Goal: Find specific fact: Find specific fact

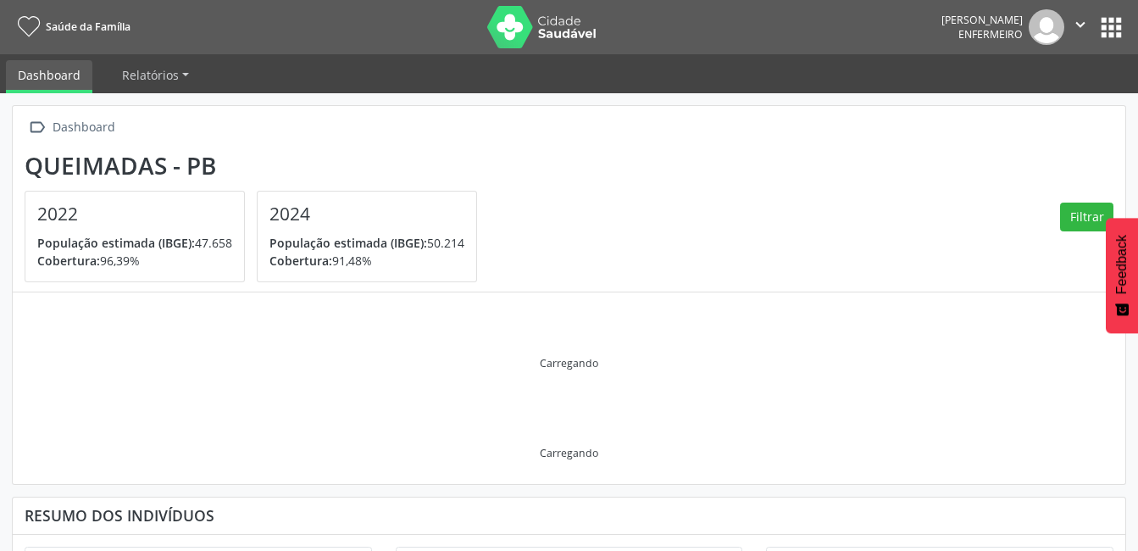
click at [1115, 31] on button "apps" at bounding box center [1111, 28] width 30 height 30
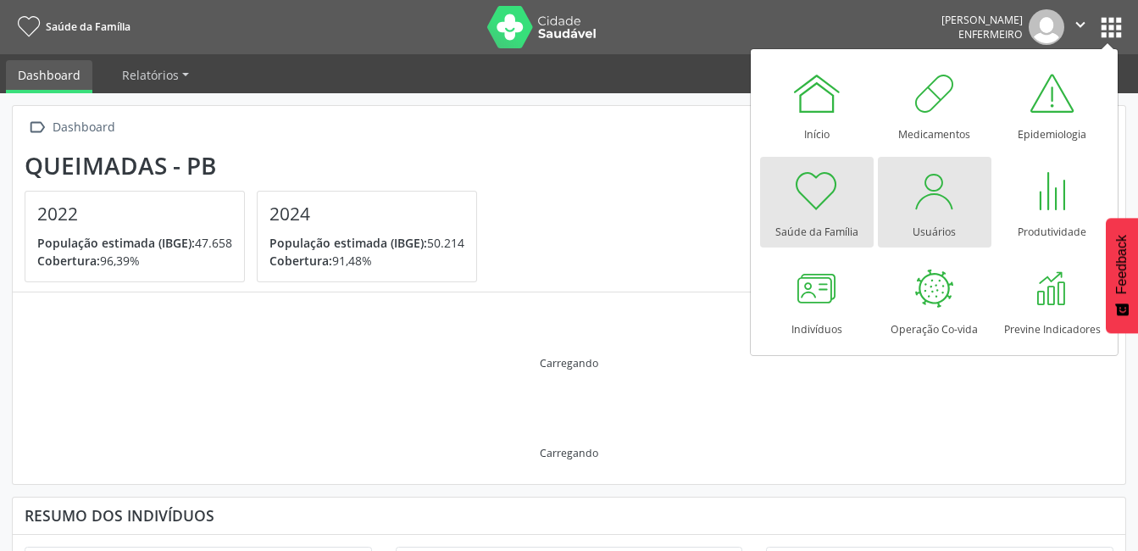
click at [940, 204] on div at bounding box center [934, 190] width 51 height 51
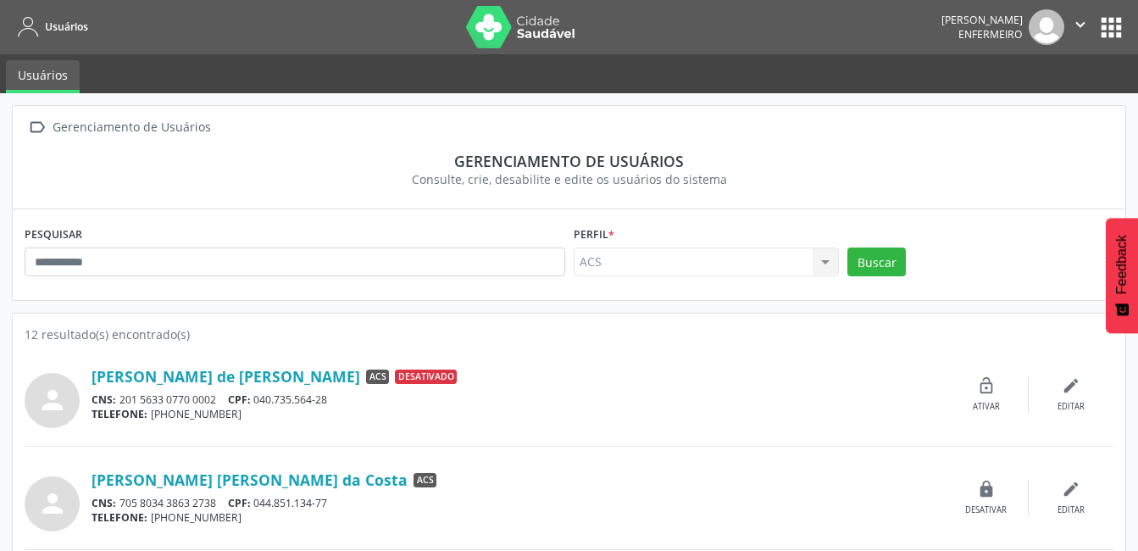
click at [1106, 29] on button "apps" at bounding box center [1111, 28] width 30 height 30
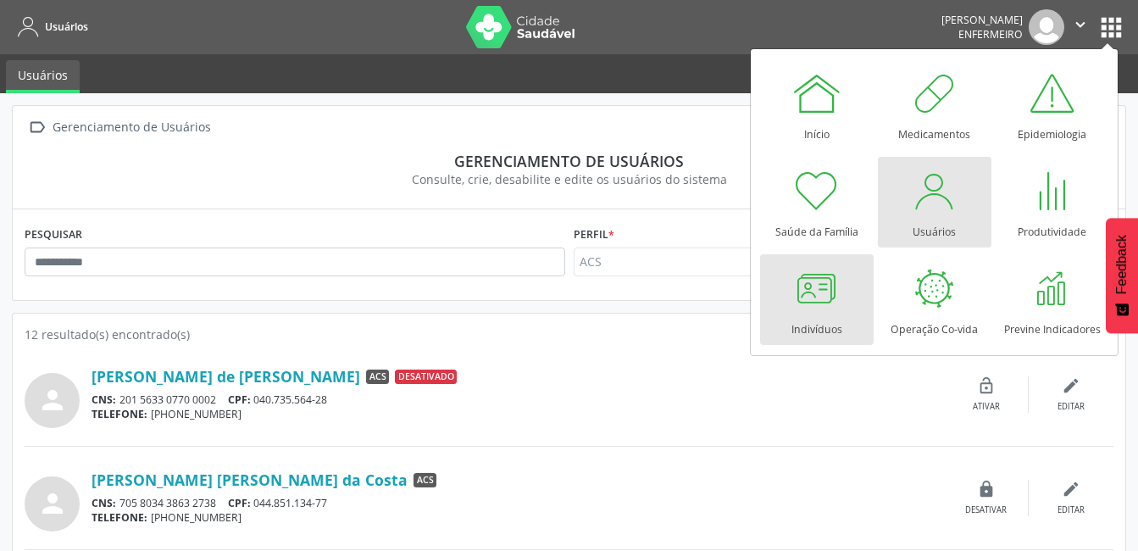
click at [840, 295] on div at bounding box center [816, 288] width 51 height 51
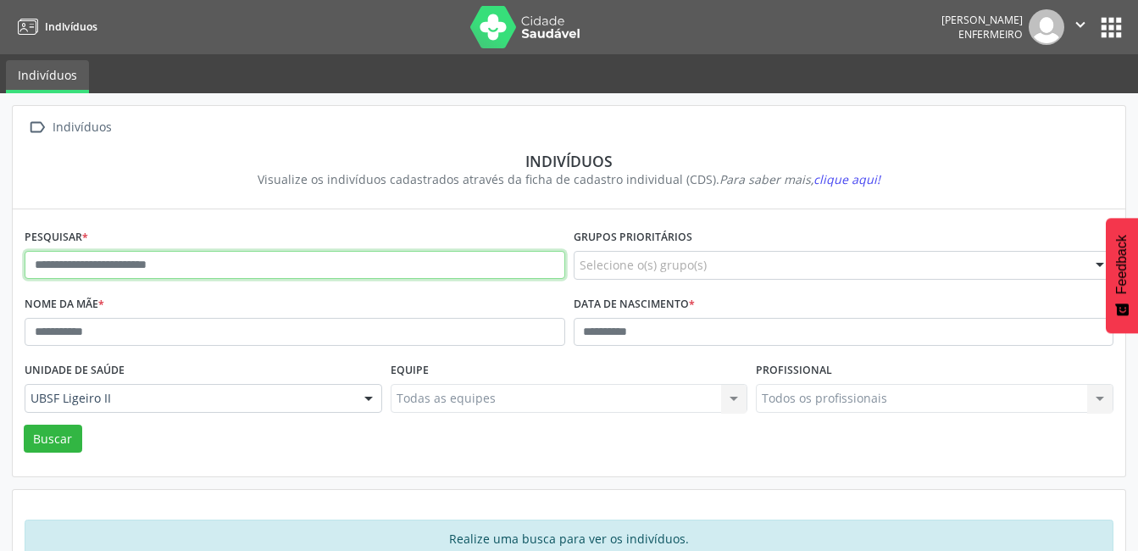
click at [268, 266] on input "text" at bounding box center [295, 265] width 541 height 29
type input "**********"
click at [24, 424] on button "Buscar" at bounding box center [53, 438] width 58 height 29
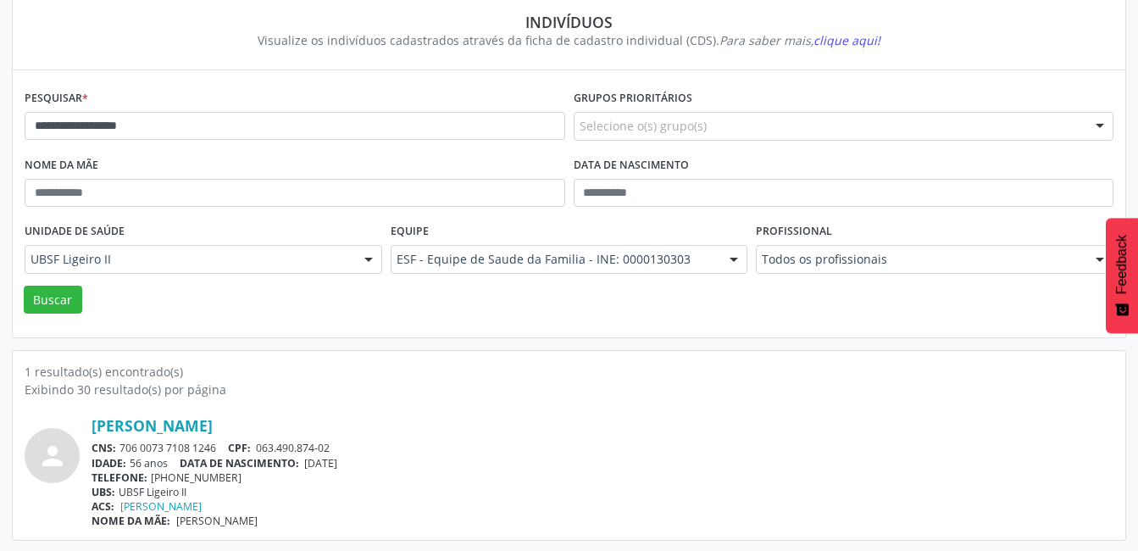
scroll to position [141, 0]
drag, startPoint x: 222, startPoint y: 444, endPoint x: 121, endPoint y: 444, distance: 100.8
click at [121, 444] on div "CNS: 706 0073 7108 1246 CPF: 063.490.874-02" at bounding box center [603, 446] width 1022 height 14
copy div "706 0073 7108 1246"
drag, startPoint x: 335, startPoint y: 363, endPoint x: 336, endPoint y: 394, distance: 30.5
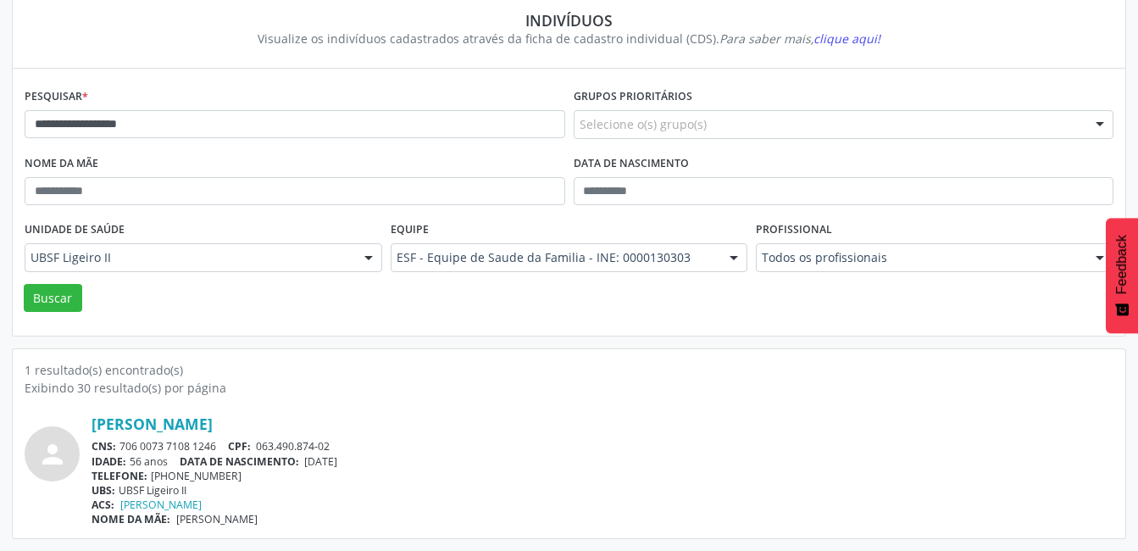
click at [335, 365] on div "1 resultado(s) encontrado(s)" at bounding box center [569, 370] width 1089 height 18
drag, startPoint x: 352, startPoint y: 447, endPoint x: 258, endPoint y: 445, distance: 94.1
click at [258, 445] on div "CNS: 706 0073 7108 1246 CPF: 063.490.874-02" at bounding box center [603, 446] width 1022 height 14
copy span "063.490.874-02"
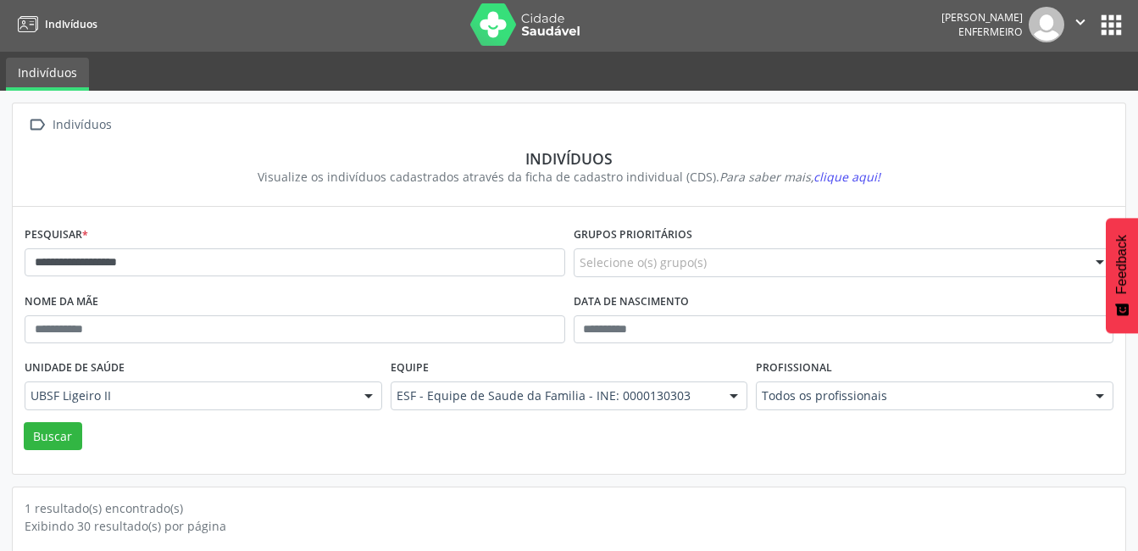
scroll to position [0, 0]
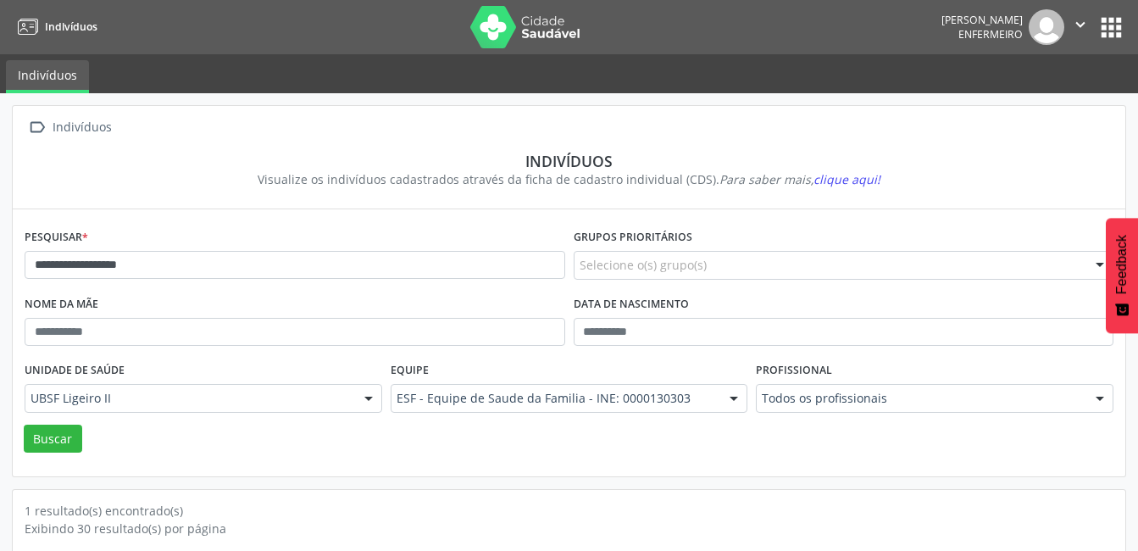
click at [1073, 29] on icon "" at bounding box center [1080, 24] width 19 height 19
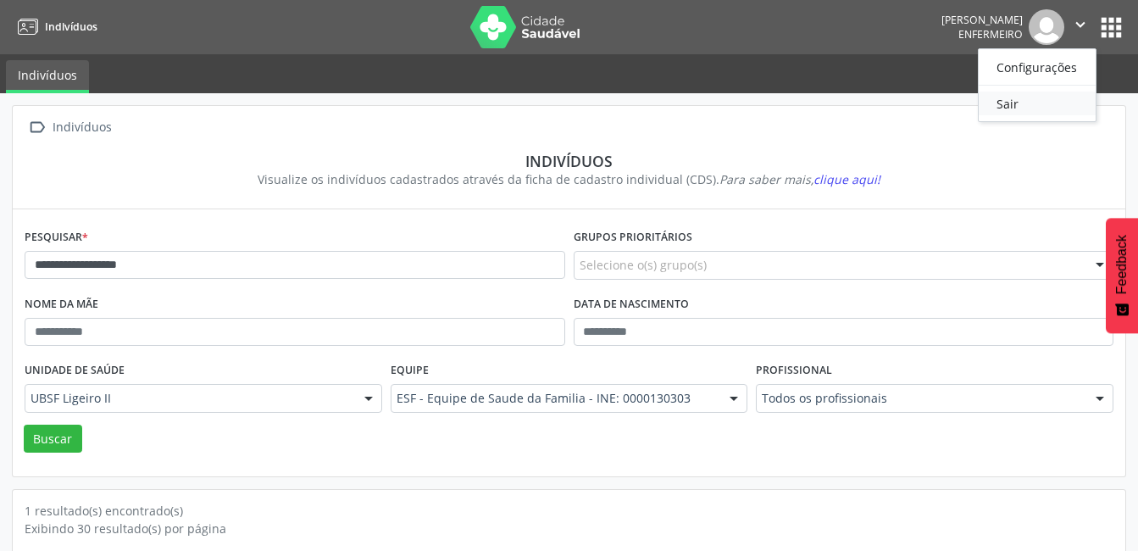
click at [1035, 92] on link "Sair" at bounding box center [1037, 104] width 117 height 24
